Goal: Task Accomplishment & Management: Manage account settings

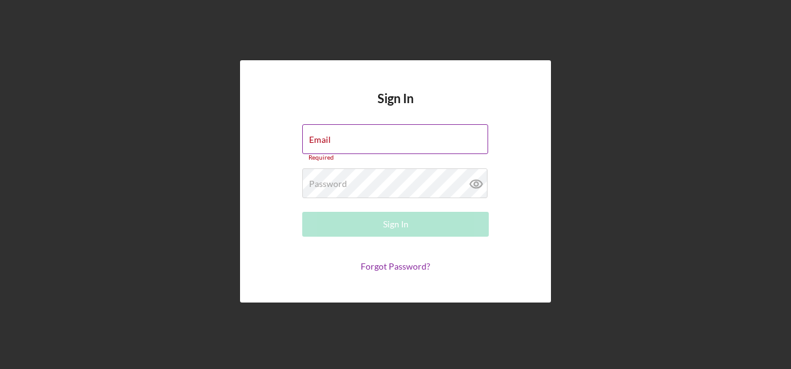
click at [388, 134] on div "Email Required" at bounding box center [395, 142] width 186 height 37
click at [407, 132] on div "Email Required" at bounding box center [395, 142] width 186 height 37
click at [400, 134] on label "Email" at bounding box center [398, 132] width 179 height 14
click at [400, 134] on input "Email" at bounding box center [395, 139] width 186 height 30
paste input "[EMAIL_ADDRESS][DOMAIN_NAME]"
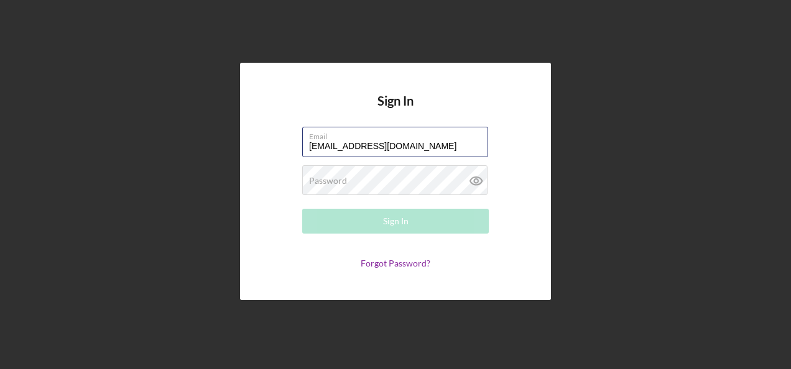
type input "[EMAIL_ADDRESS][DOMAIN_NAME]"
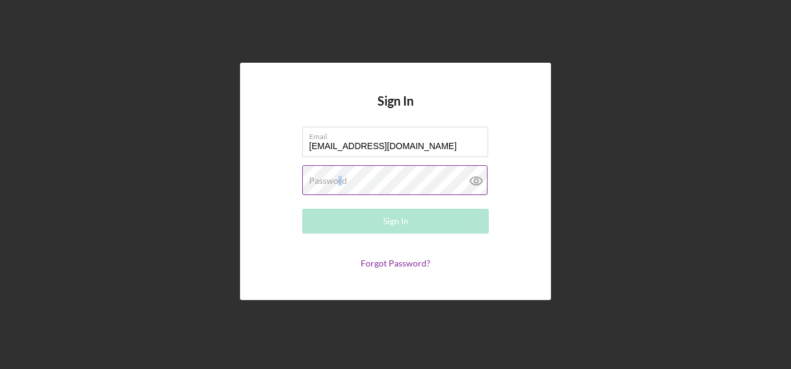
click at [332, 188] on div "Password Required" at bounding box center [395, 180] width 186 height 31
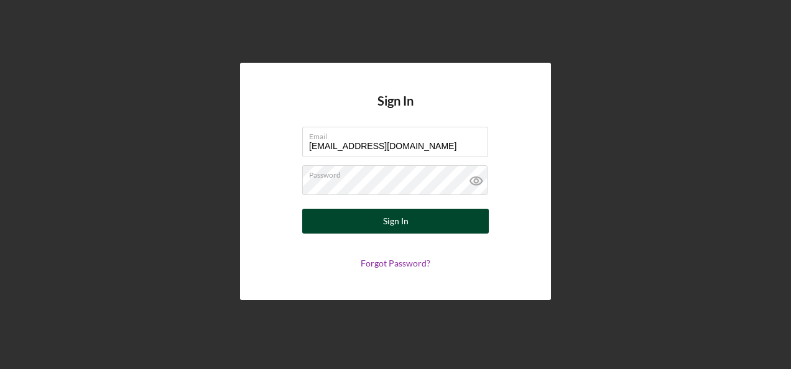
click at [351, 215] on button "Sign In" at bounding box center [395, 221] width 186 height 25
